Goal: Task Accomplishment & Management: Manage account settings

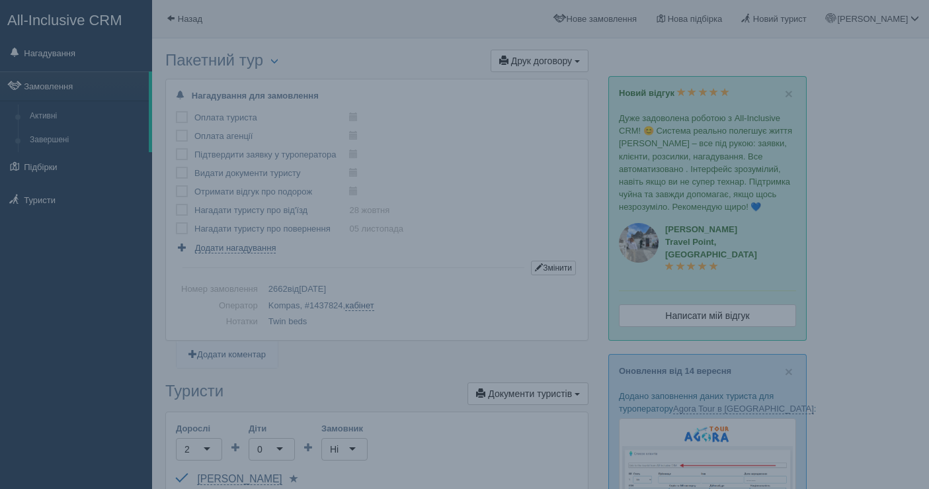
scroll to position [1032, 0]
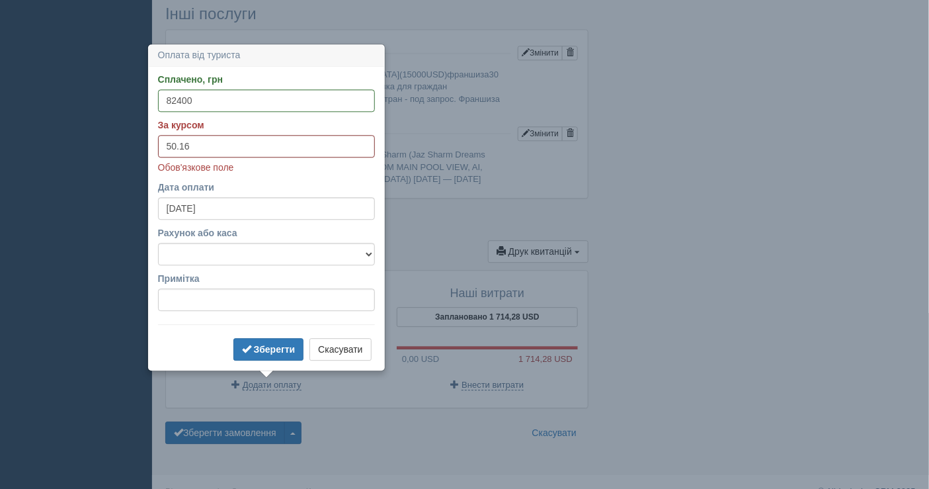
type input "50.16"
drag, startPoint x: 240, startPoint y: 256, endPoint x: 235, endPoint y: 261, distance: 7.5
click at [240, 256] on select "Банківський рахунок Готівкова каса" at bounding box center [266, 254] width 217 height 22
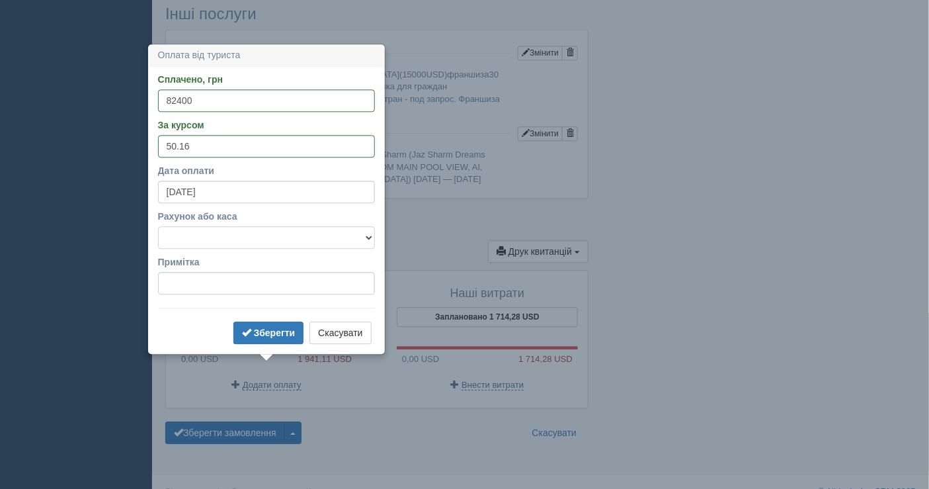
select select "1597"
click at [158, 226] on select "Банківський рахунок Готівкова каса" at bounding box center [266, 237] width 217 height 22
click at [253, 326] on button "Зберегти" at bounding box center [268, 332] width 71 height 22
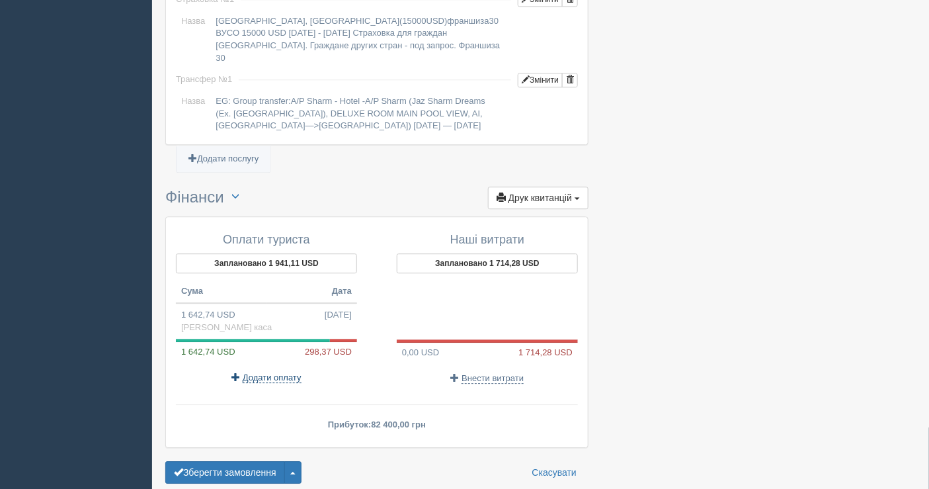
scroll to position [1126, 0]
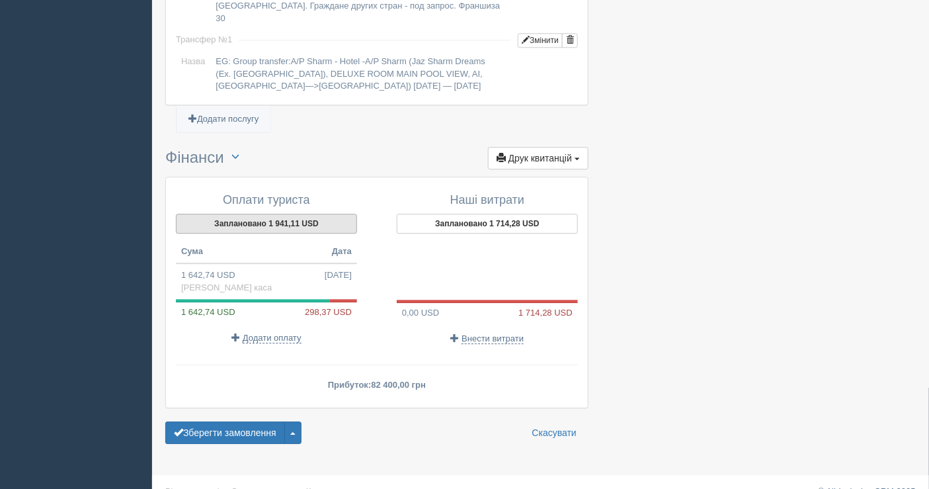
click at [256, 214] on button "Заплановано 1 941,11 USD" at bounding box center [266, 224] width 181 height 20
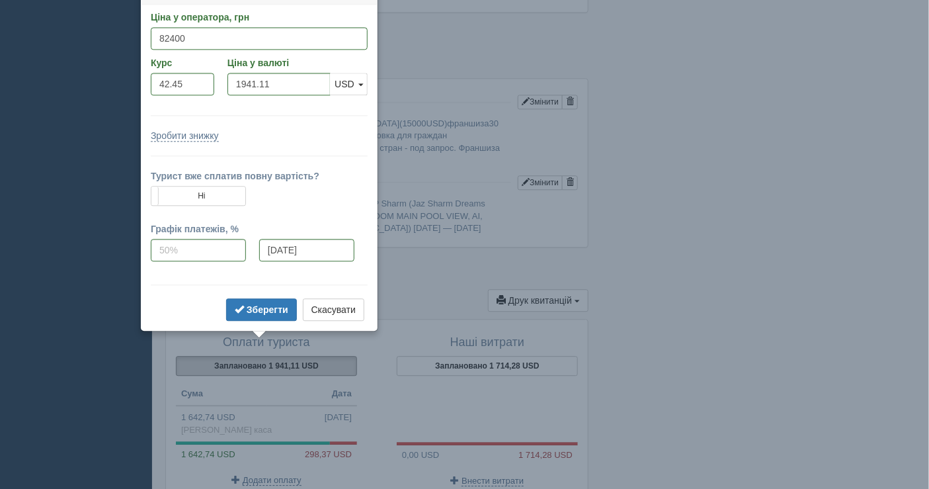
scroll to position [966, 0]
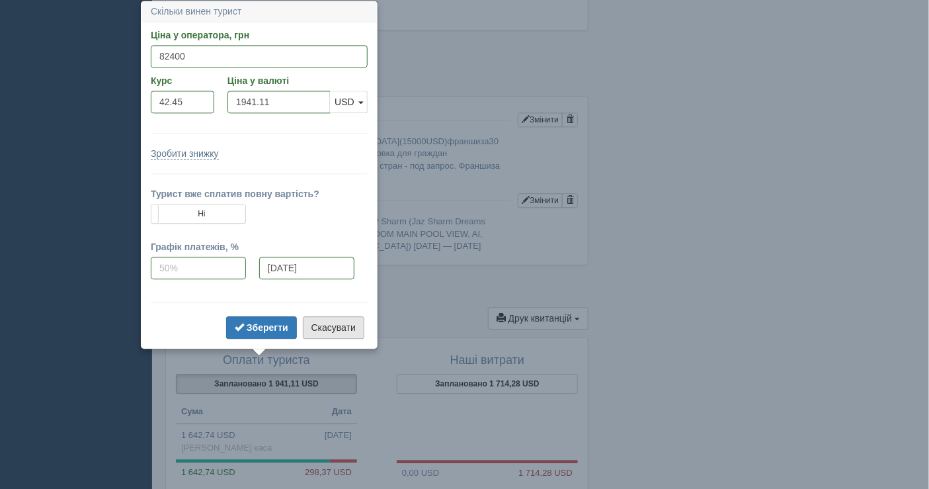
click at [319, 319] on button "Скасувати" at bounding box center [334, 327] width 62 height 22
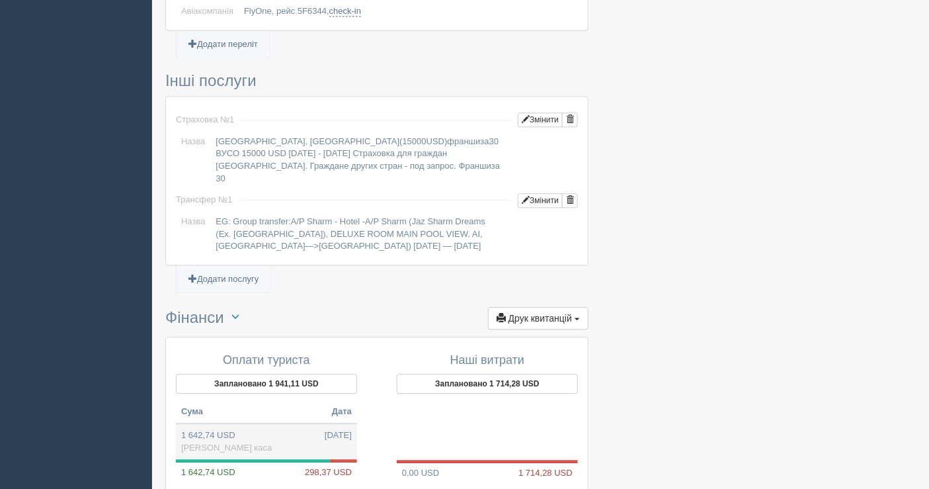
click at [216, 423] on td "1 642,74 USD 17.09.2025 Готівкова каса" at bounding box center [266, 441] width 181 height 36
type input "82400.00"
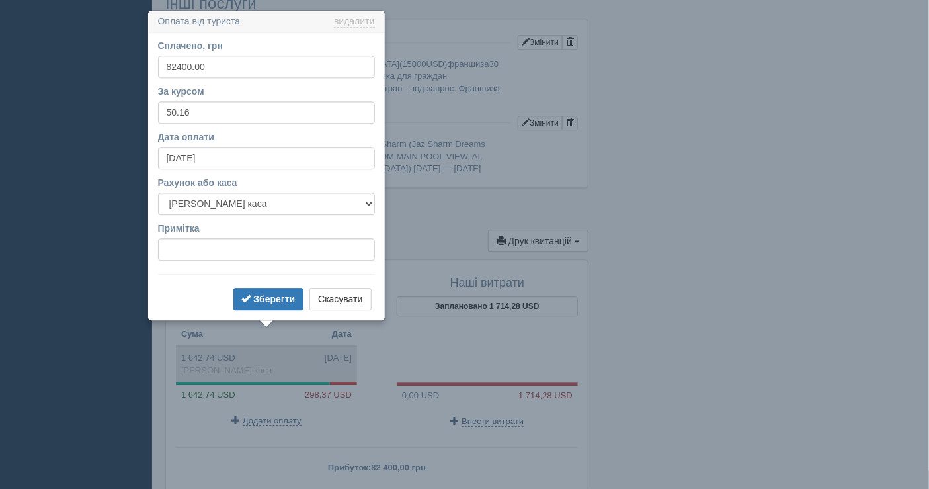
scroll to position [1053, 0]
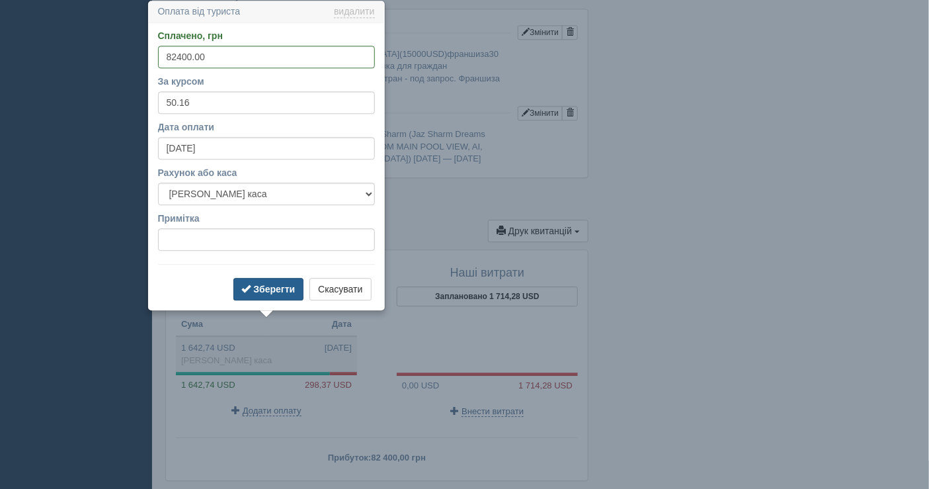
click at [278, 286] on b "Зберегти" at bounding box center [274, 289] width 42 height 11
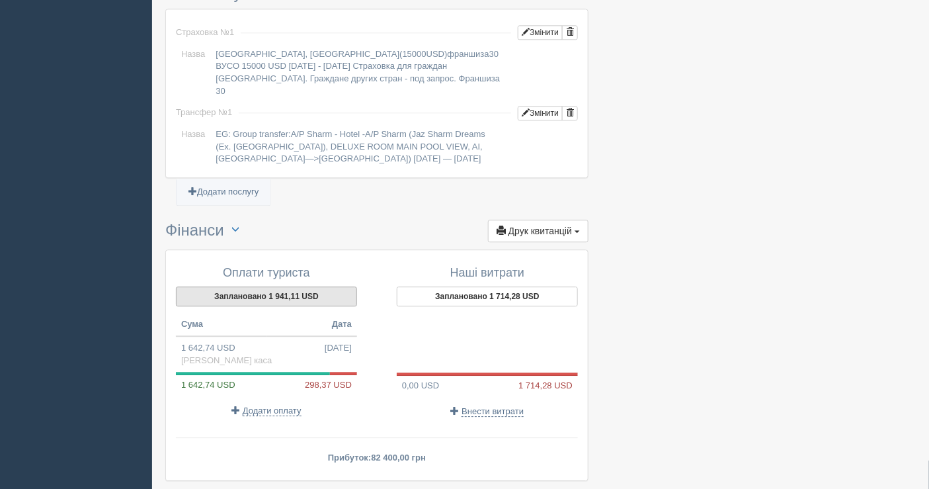
click at [239, 286] on button "Заплановано 1 941,11 USD" at bounding box center [266, 296] width 181 height 20
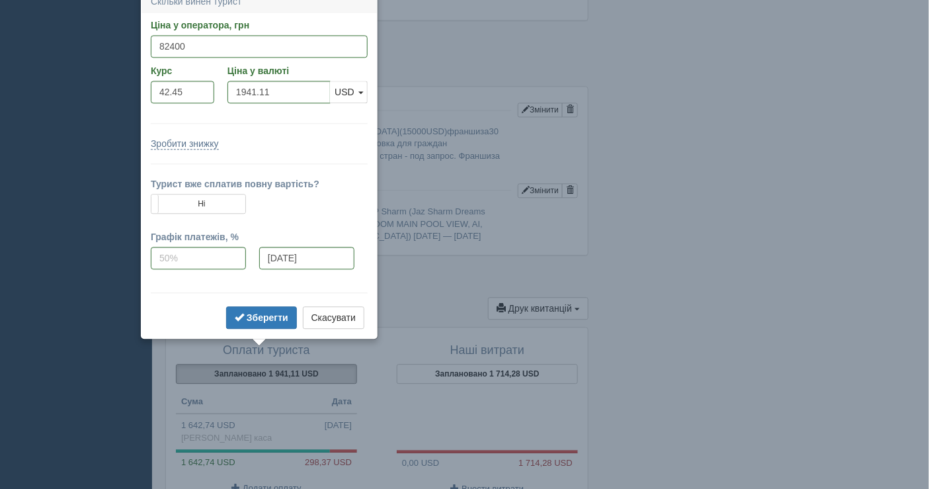
scroll to position [966, 0]
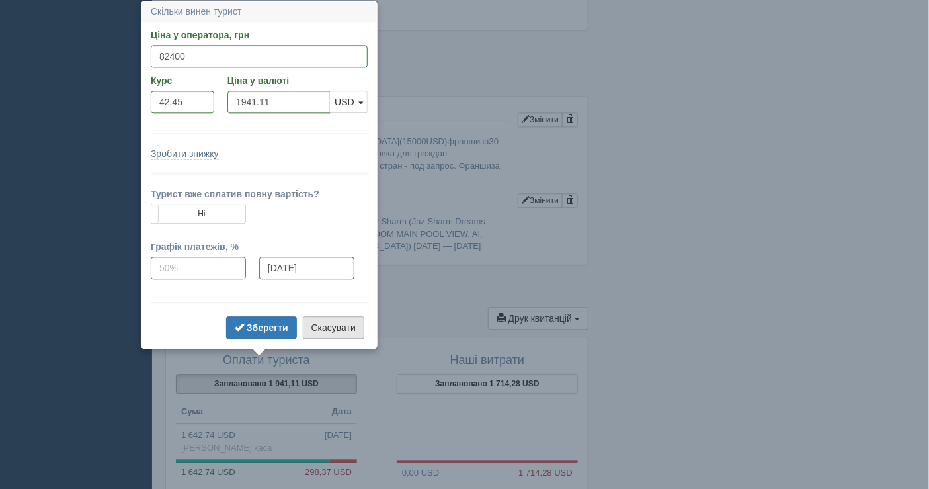
click at [331, 325] on button "Скасувати" at bounding box center [334, 327] width 62 height 22
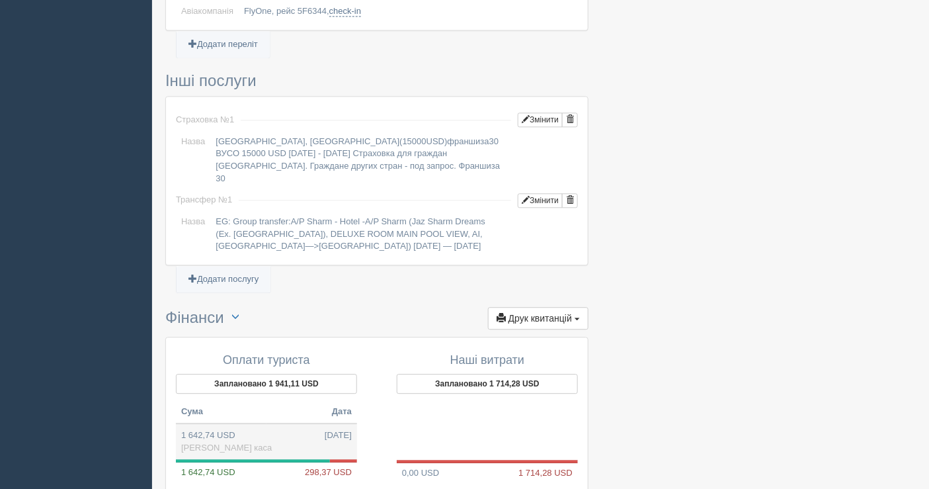
click at [225, 423] on td "1 642,74 USD 17.09.2025 Готівкова каса" at bounding box center [266, 441] width 181 height 36
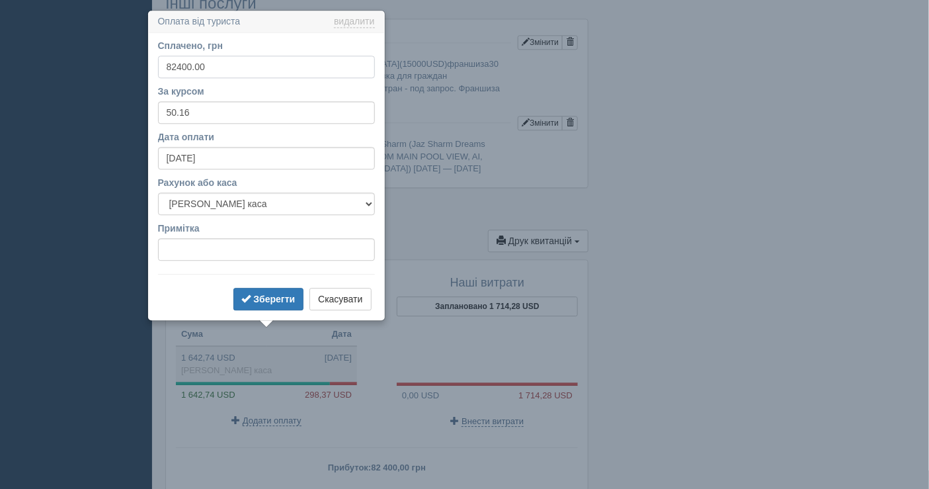
scroll to position [1053, 0]
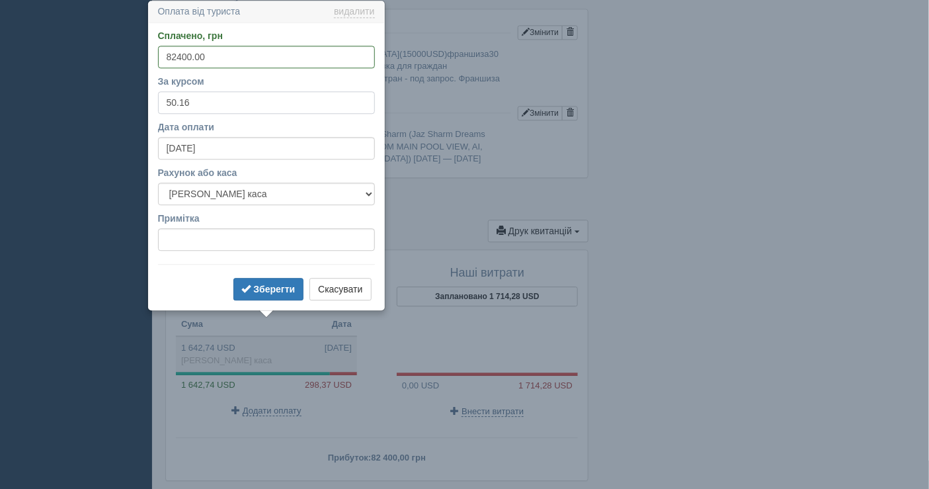
drag, startPoint x: 203, startPoint y: 99, endPoint x: 205, endPoint y: 106, distance: 7.5
click at [205, 106] on input "50.16" at bounding box center [266, 102] width 217 height 22
type input "5"
type input "42.45"
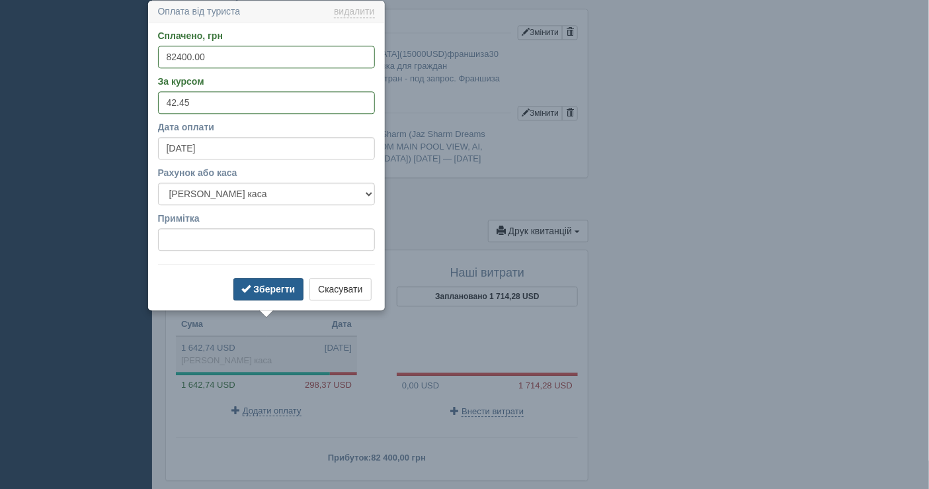
click at [258, 278] on button "Зберегти" at bounding box center [268, 289] width 71 height 22
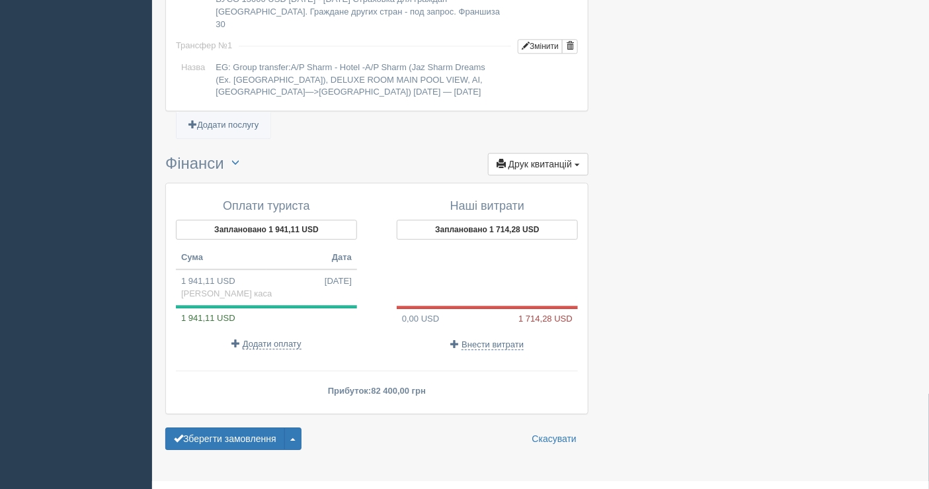
scroll to position [1126, 0]
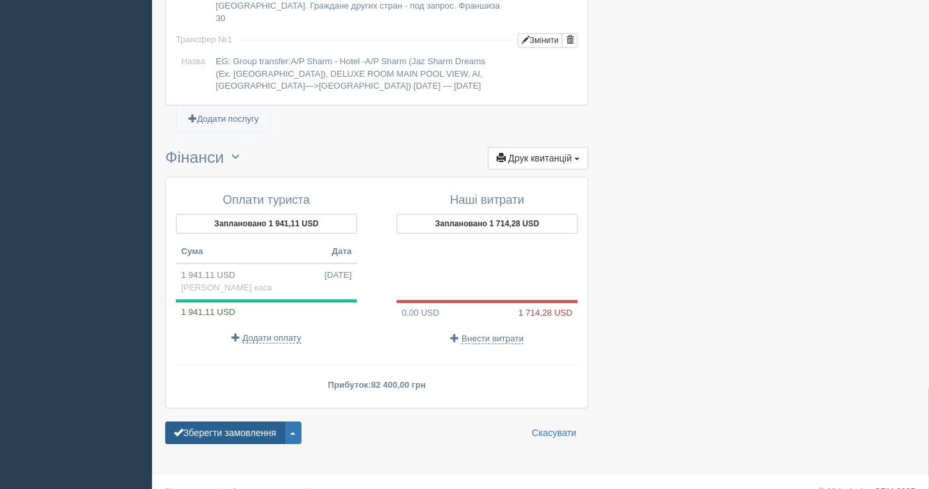
click at [218, 421] on button "Зберегти замовлення" at bounding box center [225, 432] width 120 height 22
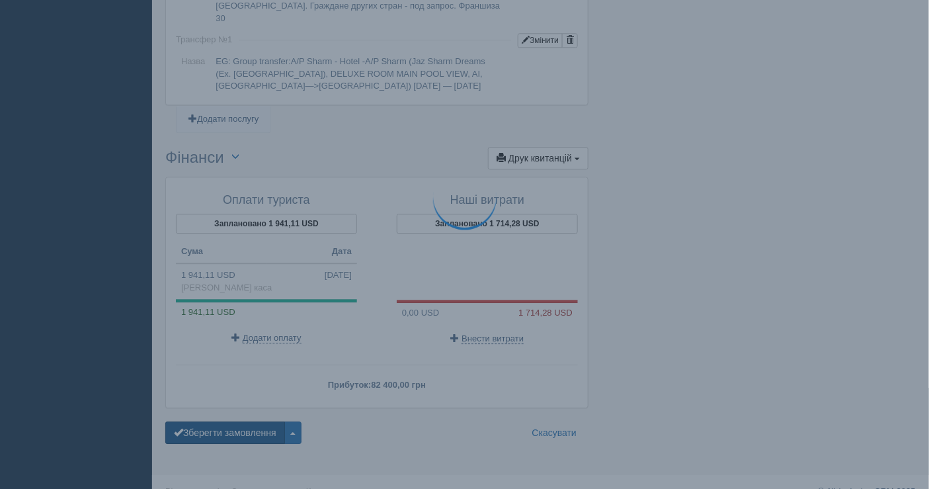
click at [217, 421] on button "Зберегти замовлення" at bounding box center [225, 432] width 120 height 22
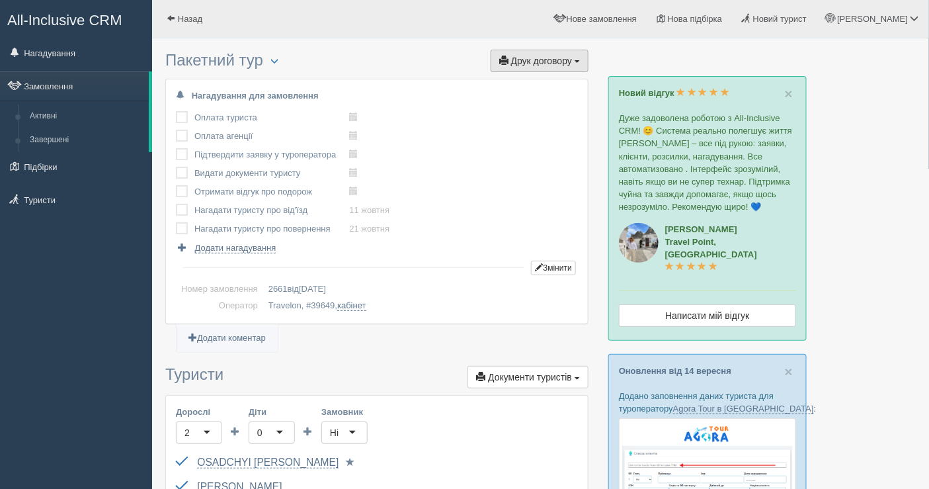
click at [519, 62] on span "Друк договору" at bounding box center [541, 61] width 61 height 11
click at [509, 79] on link "Travelon" at bounding box center [535, 85] width 105 height 22
click at [52, 81] on link "Замовлення" at bounding box center [74, 85] width 149 height 29
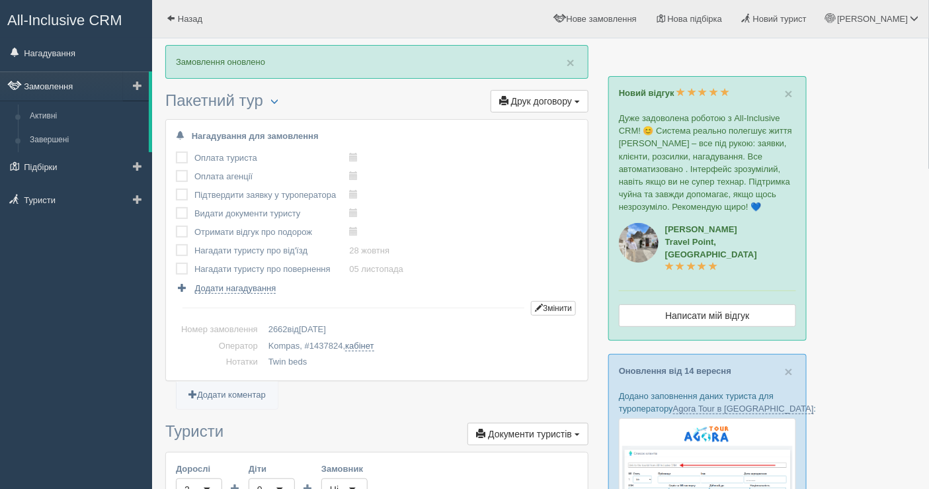
click at [61, 79] on link "Замовлення" at bounding box center [74, 85] width 149 height 29
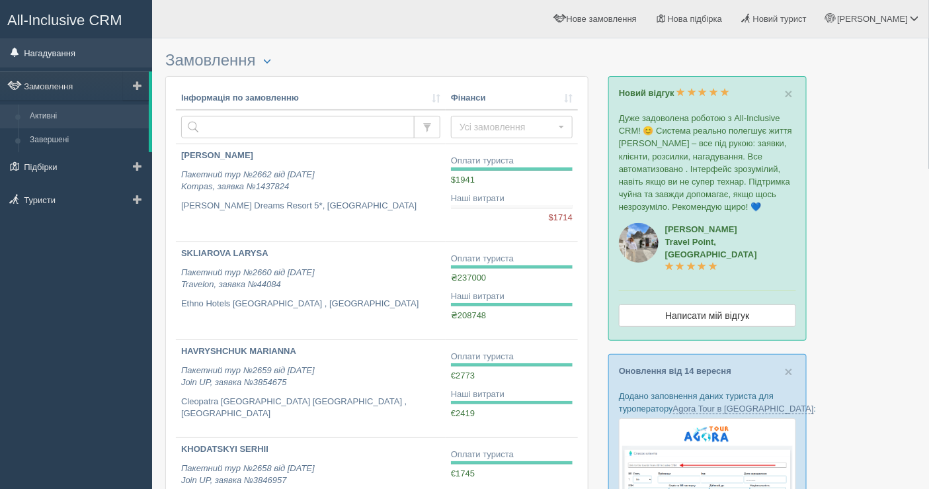
click at [47, 52] on link "Нагадування" at bounding box center [76, 52] width 152 height 29
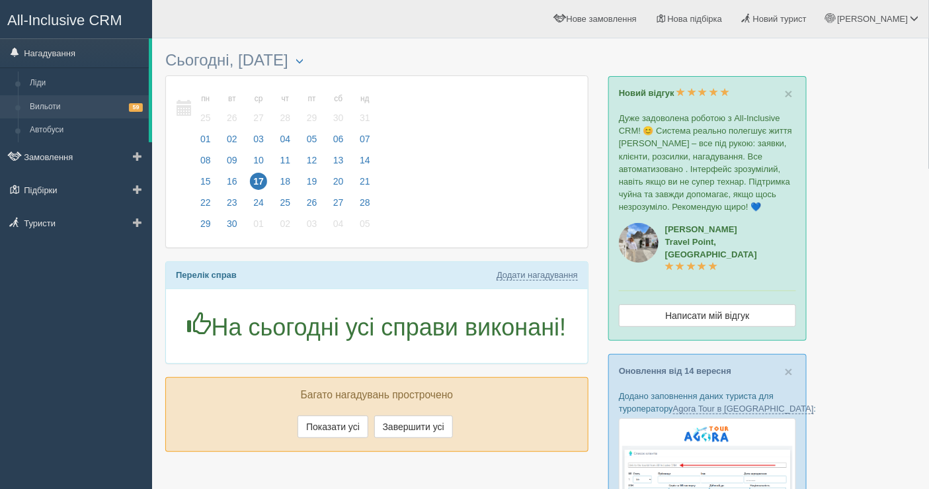
click at [65, 108] on link "Вильоти 59" at bounding box center [86, 107] width 125 height 24
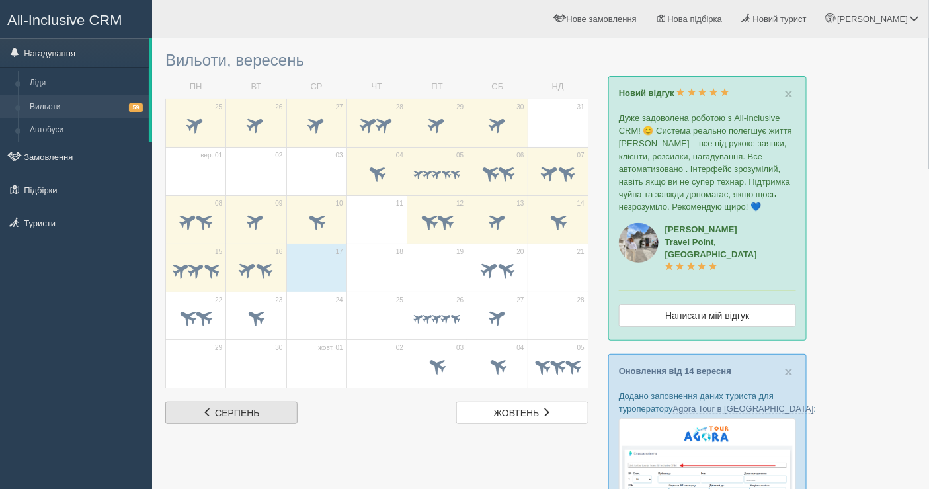
click at [269, 415] on link "сер серпень" at bounding box center [231, 412] width 132 height 22
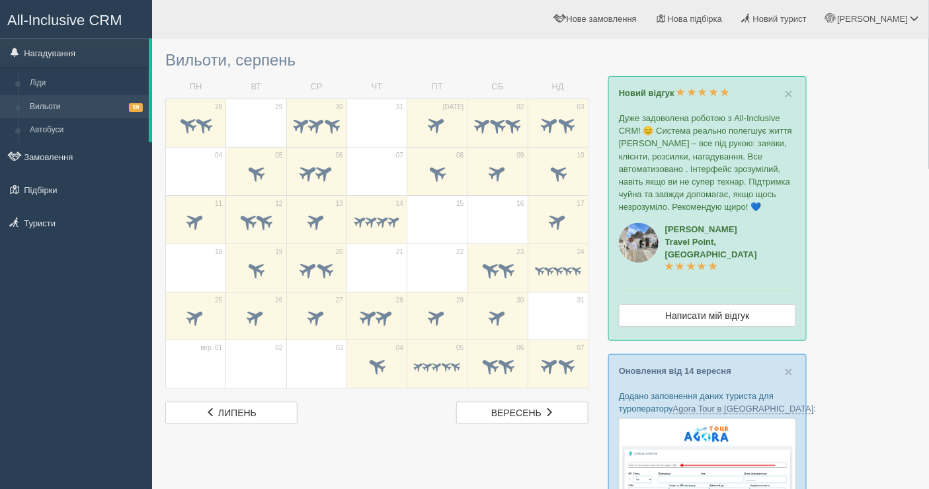
click at [500, 427] on div at bounding box center [540, 484] width 751 height 878
click at [500, 411] on span "вересень" at bounding box center [516, 412] width 50 height 11
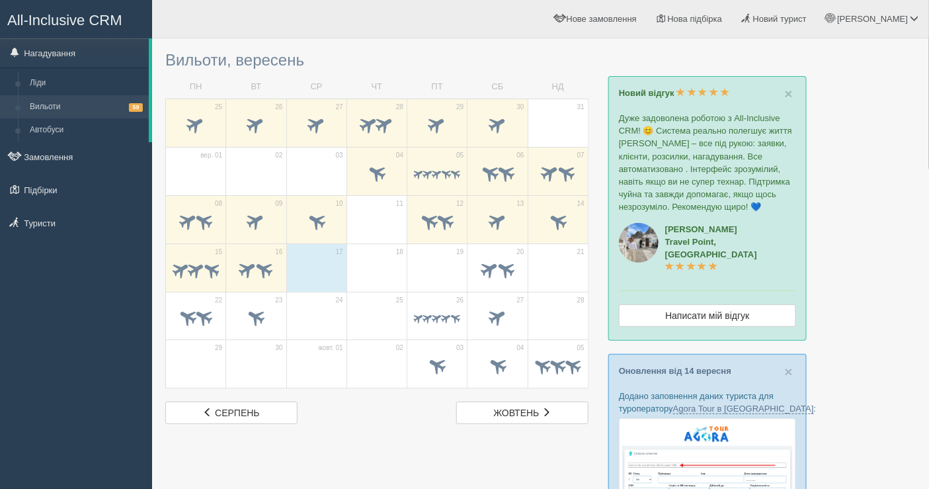
click at [500, 411] on span "жовтень" at bounding box center [517, 412] width 46 height 11
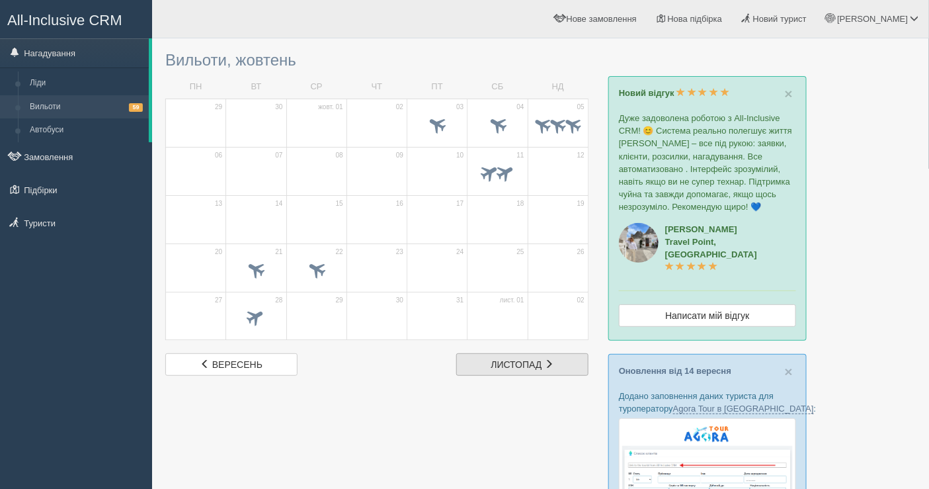
click at [554, 360] on span at bounding box center [548, 363] width 9 height 9
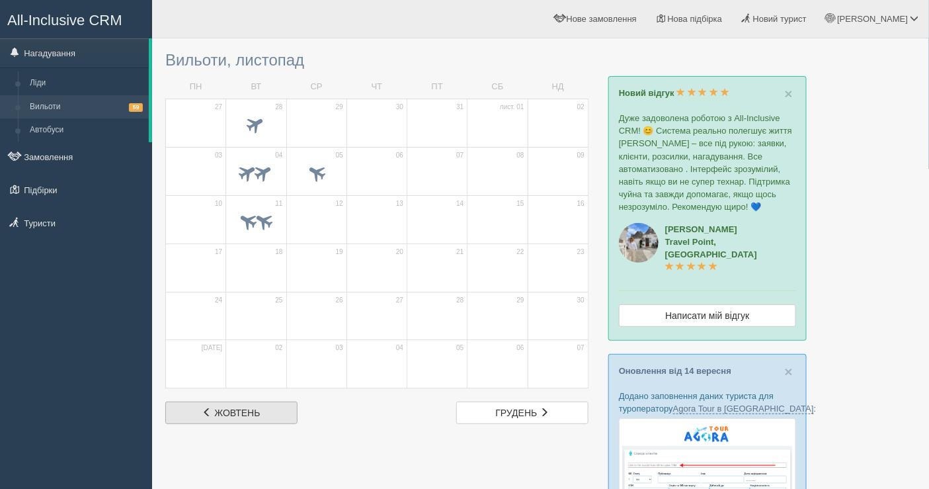
click at [245, 404] on link "жов жовтень" at bounding box center [231, 412] width 132 height 22
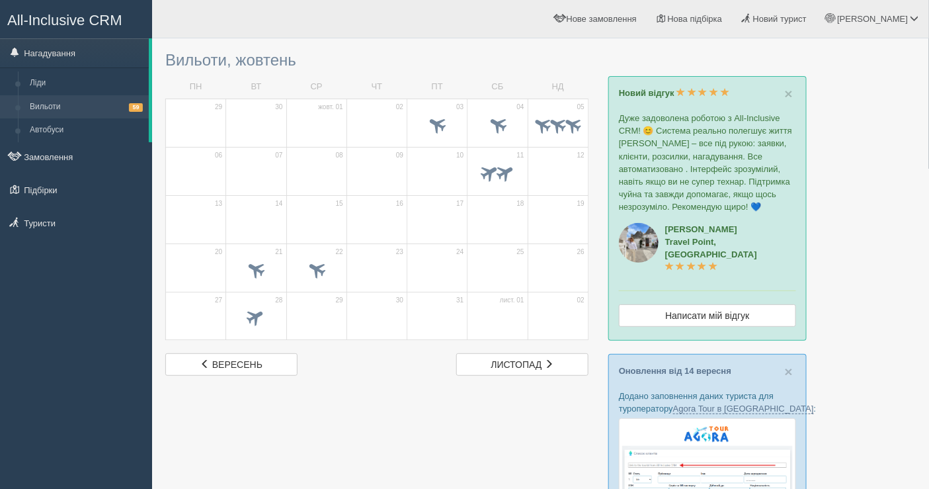
click at [245, 404] on div at bounding box center [540, 484] width 751 height 878
click at [253, 356] on link "вер вересень" at bounding box center [231, 364] width 132 height 22
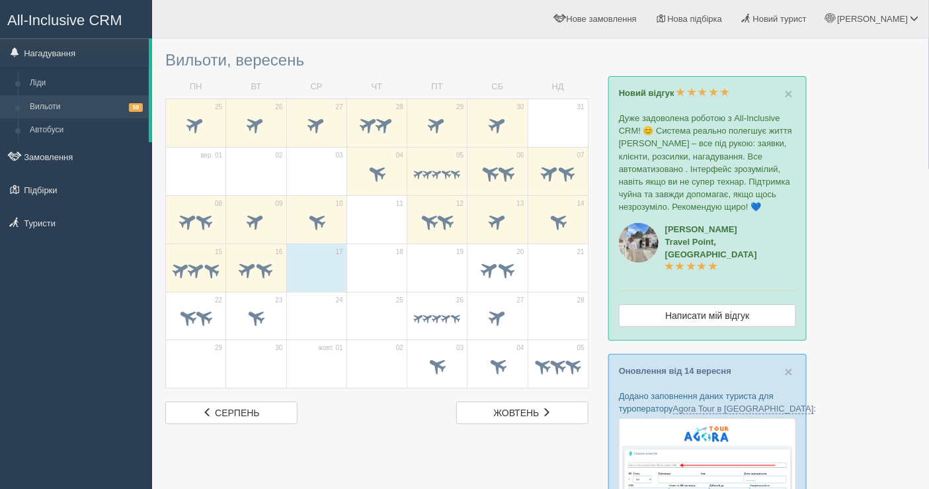
click at [878, 200] on div at bounding box center [540, 484] width 751 height 878
click at [20, 323] on div "All-Inclusive CRM Нагадування Ліди Вильоти 59 Автобуси" at bounding box center [76, 244] width 152 height 489
click at [534, 411] on span "жовтень" at bounding box center [517, 412] width 46 height 11
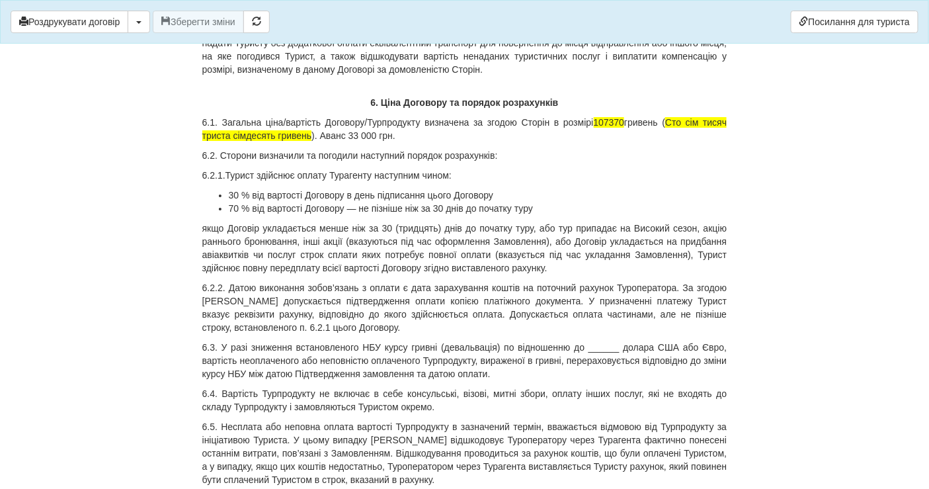
scroll to position [6466, 0]
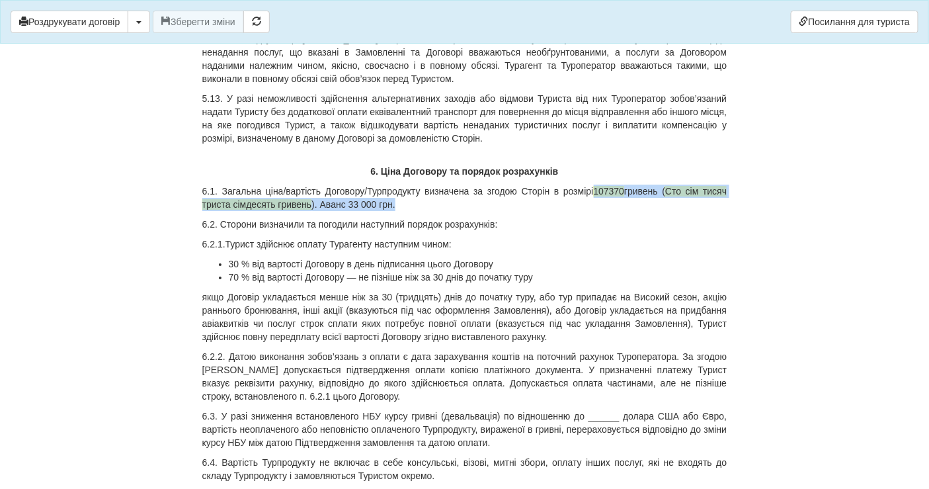
drag, startPoint x: 589, startPoint y: 183, endPoint x: 619, endPoint y: 200, distance: 34.4
click at [619, 200] on p "6.1. Загальна ціна/вартість Договору/Турпродукту визначена за згодою Сторін в р…" at bounding box center [464, 198] width 525 height 26
copy p "107370 гривень ( Сто сім тисяч триста сімдесять гривень ). Аванс 33 000 грн."
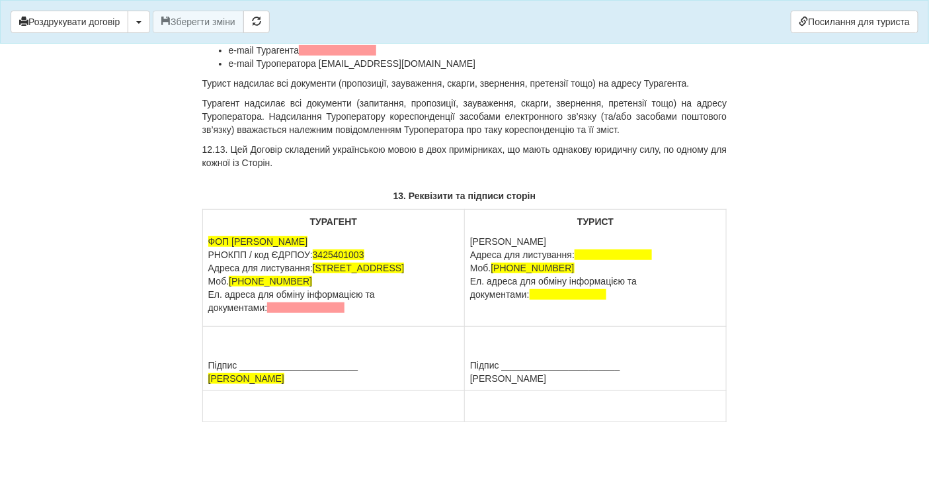
scroll to position [11949, 0]
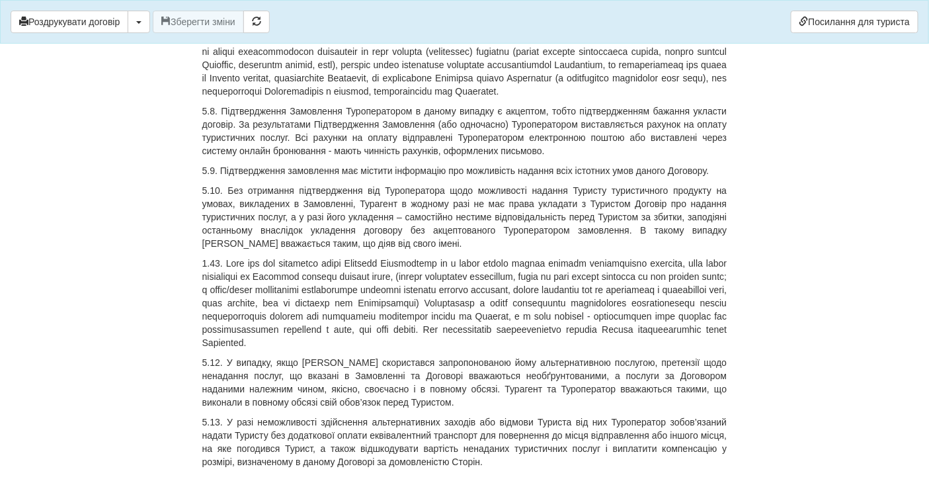
scroll to position [6511, 0]
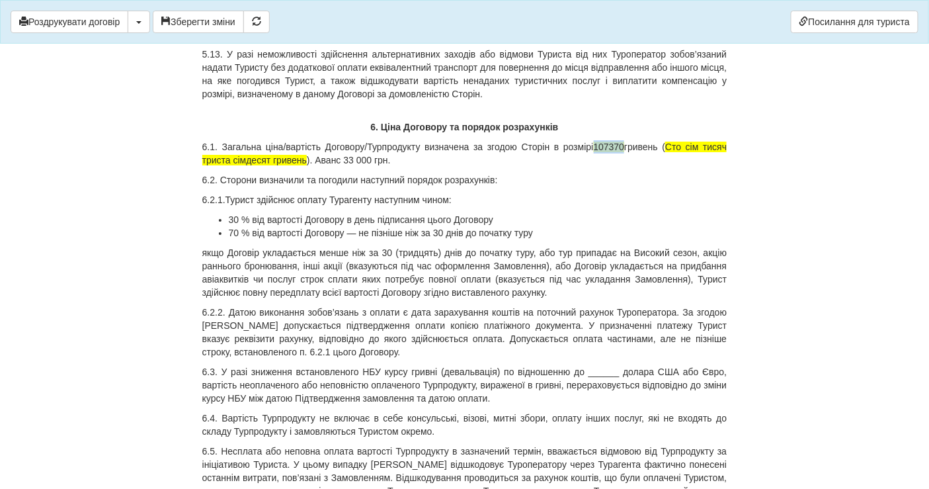
drag, startPoint x: 593, startPoint y: 142, endPoint x: 624, endPoint y: 141, distance: 31.1
click at [624, 141] on p "6.1. Загальна ціна/вартість Договору/Турпродукту визначена за згодою Сторін в р…" at bounding box center [464, 153] width 525 height 26
copy span "107370"
click at [584, 180] on p "6.2. Сторони визначили та погодили наступний порядок розрахунків:" at bounding box center [464, 179] width 525 height 13
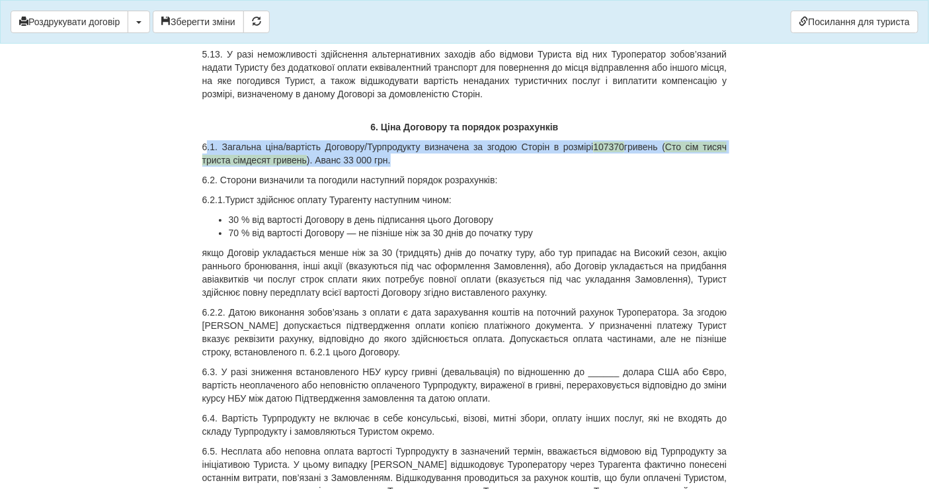
drag, startPoint x: 205, startPoint y: 138, endPoint x: 394, endPoint y: 156, distance: 190.1
click at [394, 156] on p "6.1. Загальна ціна/вартість Договору/Турпродукту визначена за згодою Сторін в р…" at bounding box center [464, 153] width 525 height 26
copy p ".1. Загальна ціна/вартість Договору/Турпродукту визначена за згодою Сторін в ро…"
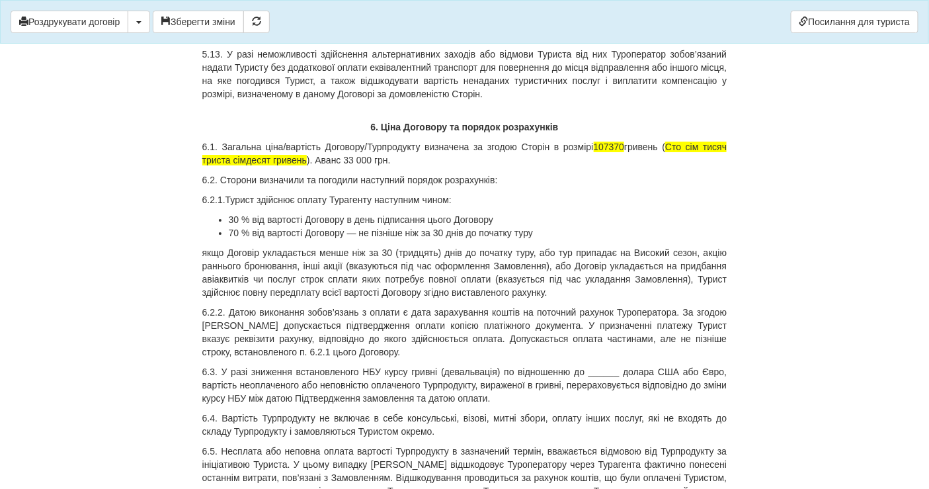
click at [186, 27] on button "Зберегти зміни" at bounding box center [198, 22] width 91 height 22
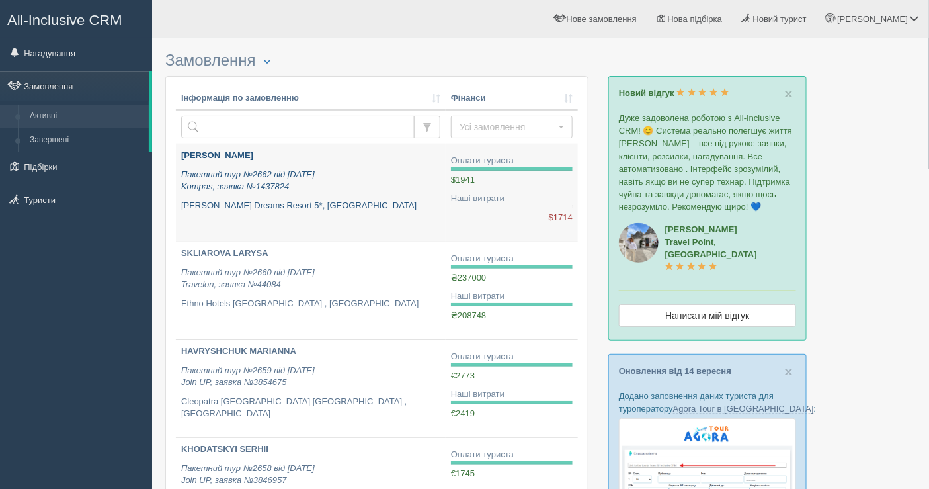
click at [384, 167] on div "[PERSON_NAME] Пакетний тур №2662 від [DATE] Kompas, заявка №1437824 [PERSON_NAM…" at bounding box center [310, 180] width 259 height 62
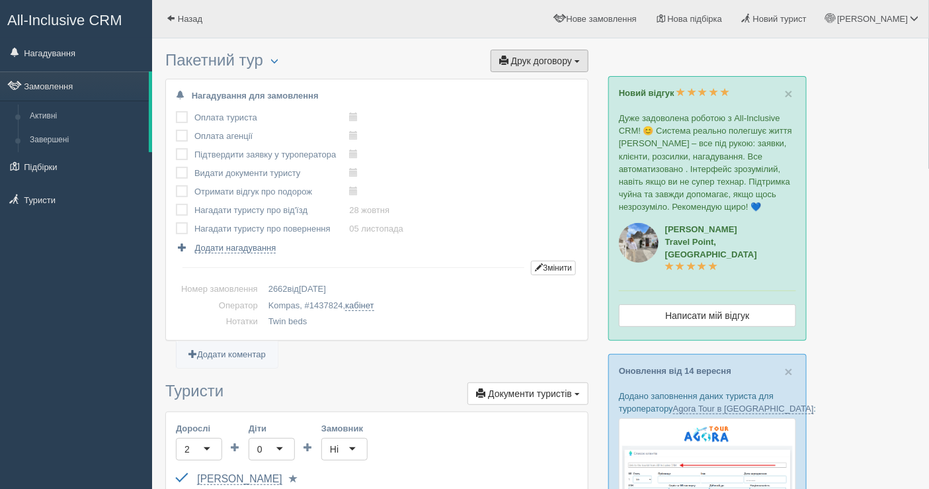
click at [526, 62] on span "Друк договору" at bounding box center [541, 61] width 61 height 11
click at [534, 79] on link "Kompas" at bounding box center [535, 85] width 105 height 22
click at [77, 77] on link "Замовлення" at bounding box center [74, 85] width 149 height 29
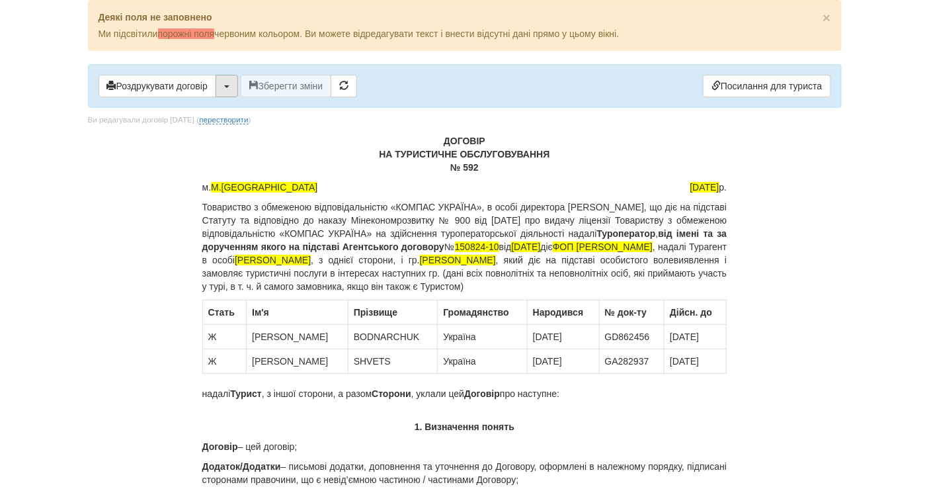
click at [228, 81] on button "button" at bounding box center [227, 86] width 22 height 22
click at [247, 109] on link "Скачати PDF" at bounding box center [268, 114] width 105 height 22
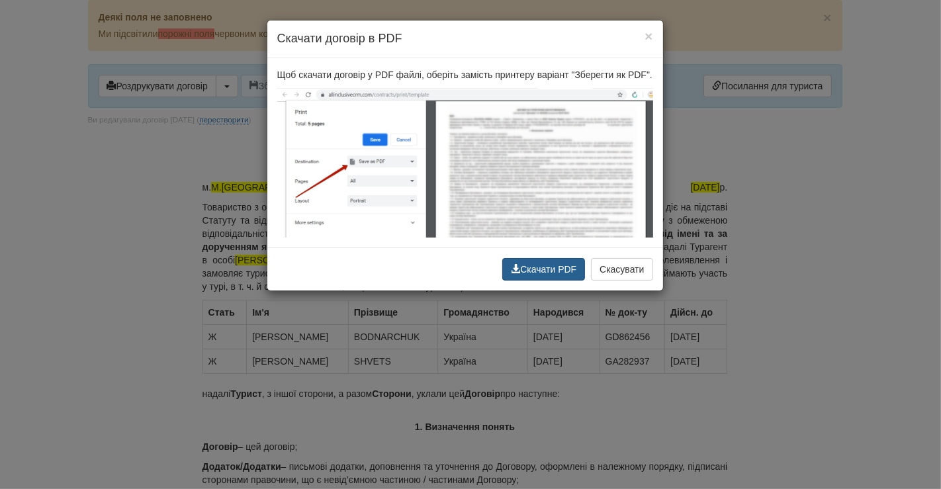
click at [543, 271] on button "Скачати PDF" at bounding box center [543, 269] width 83 height 22
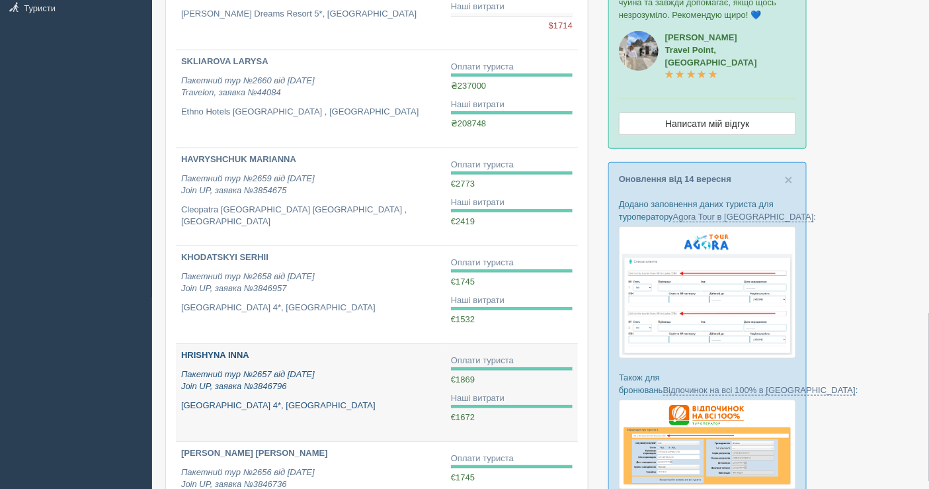
scroll to position [220, 0]
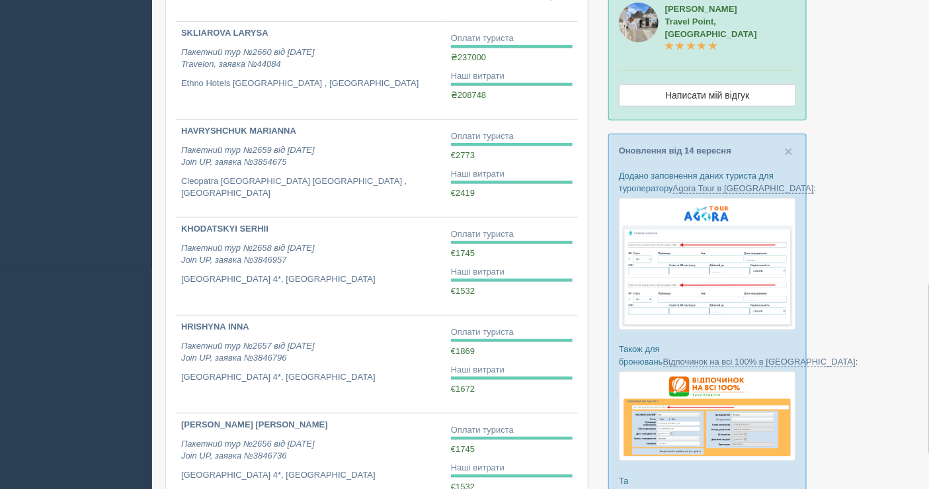
click at [866, 131] on div at bounding box center [540, 414] width 751 height 1179
click at [861, 126] on div at bounding box center [540, 414] width 751 height 1179
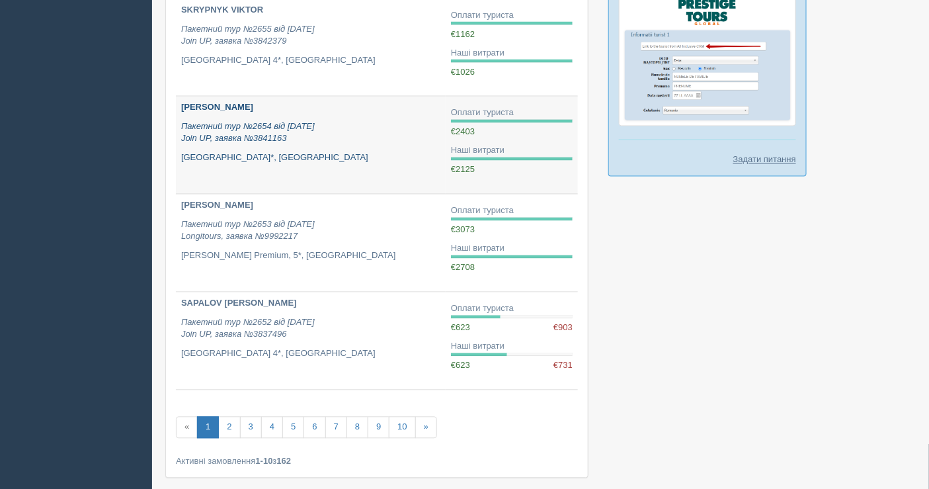
scroll to position [735, 0]
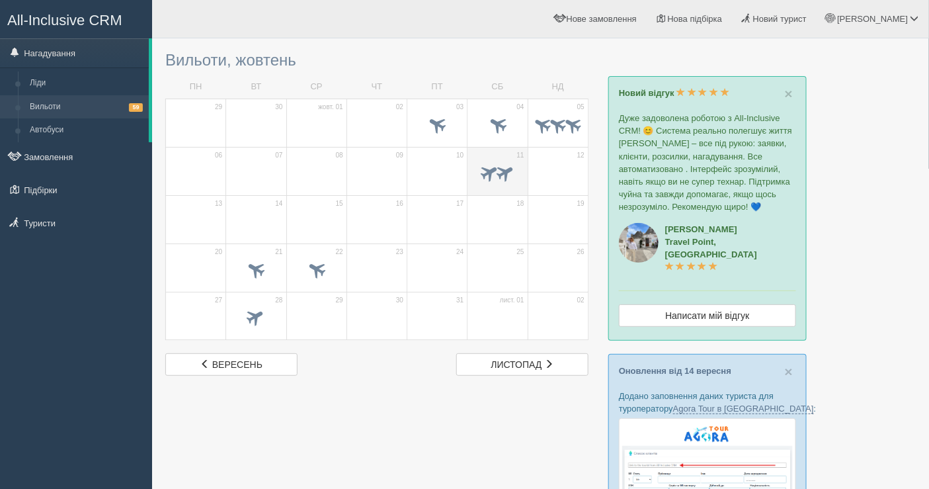
click at [494, 176] on span at bounding box center [490, 172] width 22 height 22
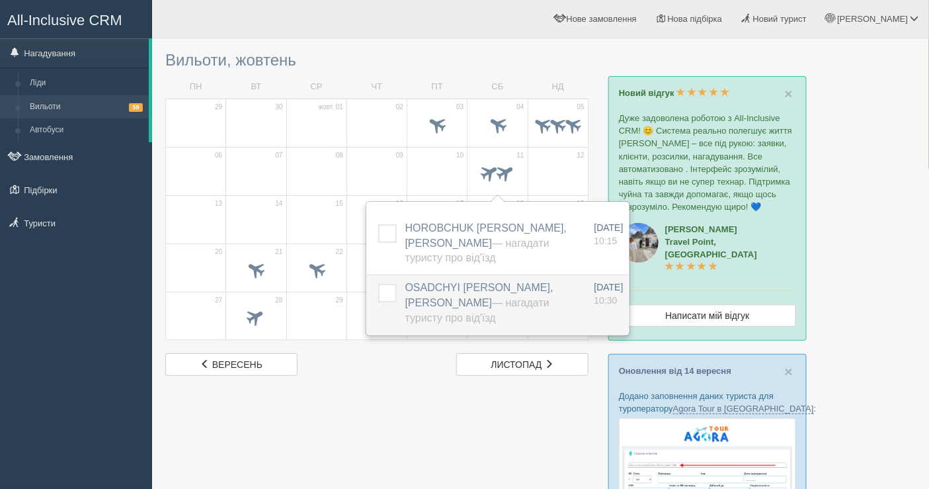
click at [444, 295] on label "OSADCHYI [PERSON_NAME], [PERSON_NAME] — Нагадати туристу про від'їзд" at bounding box center [491, 303] width 172 height 46
click at [438, 298] on span "OSADCHYI VIKTOR, Baia Salima Kemer — Нагадати туристу про від'їзд" at bounding box center [479, 303] width 148 height 42
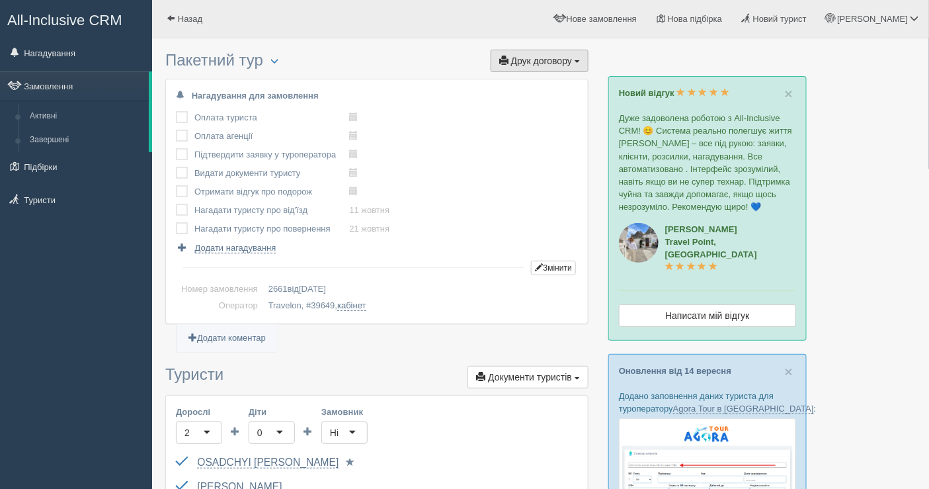
click at [541, 66] on button "Друк договору Друк" at bounding box center [540, 61] width 98 height 22
click at [529, 89] on link "Travelon" at bounding box center [535, 85] width 105 height 22
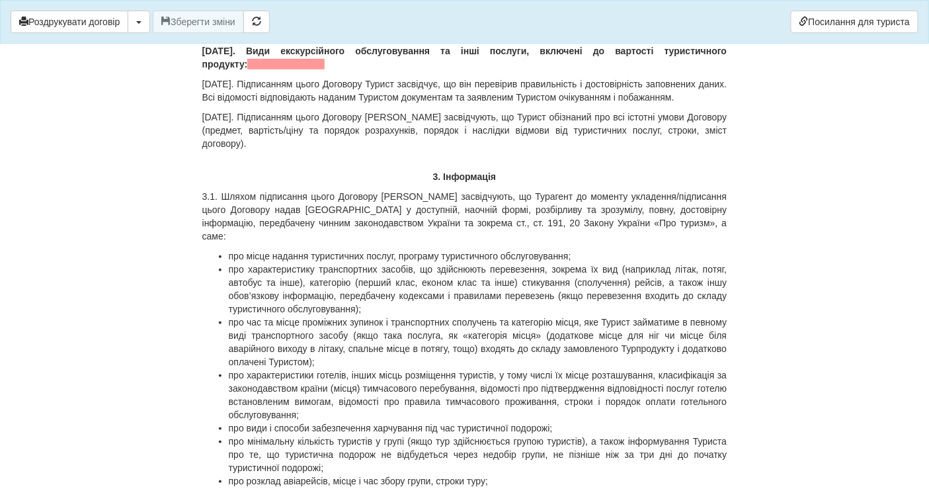
scroll to position [1984, 0]
click at [143, 11] on button "button" at bounding box center [139, 22] width 22 height 22
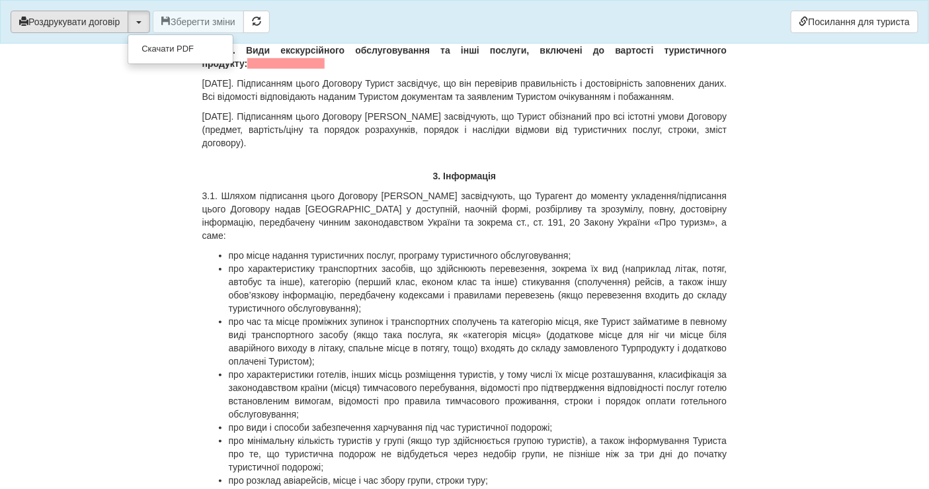
click at [104, 15] on button "Роздрукувати договір" at bounding box center [70, 22] width 118 height 22
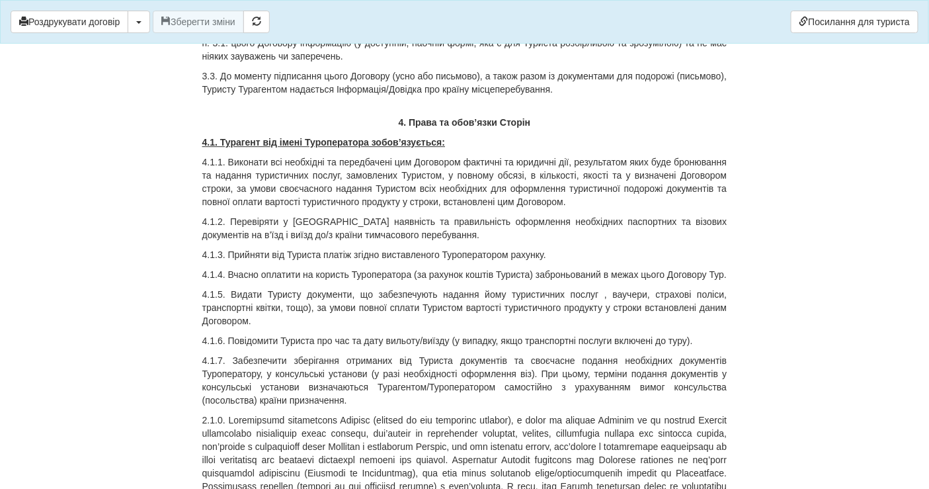
scroll to position [2939, 0]
